Goal: Ask a question: Seek information or help from site administrators or community

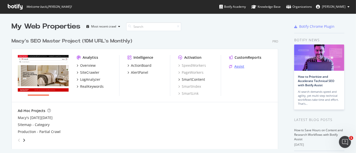
click at [238, 66] on div "Assist" at bounding box center [239, 66] width 10 height 5
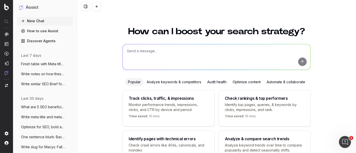
scroll to position [36, 0]
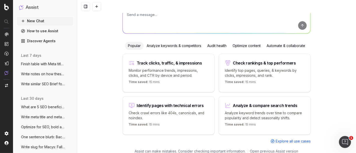
click at [36, 108] on span "What are 5 SEO beneficial blog post topi" at bounding box center [43, 107] width 44 height 5
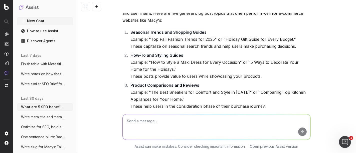
click at [136, 126] on textarea at bounding box center [217, 127] width 188 height 26
paste textarea "Suggested Headings H1: What to Wear: Fall Wedding Guest Guide H2: Fall Wedding …"
type textarea "Generate Article Structure for: Suggested Headings H1: What to Wear: Fall Weddi…"
